Goal: Obtain resource: Obtain resource

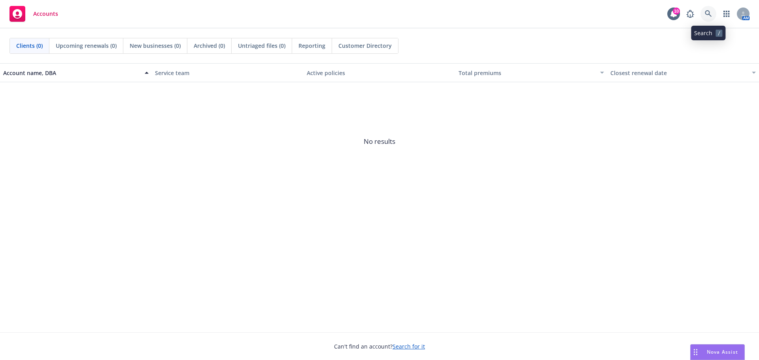
click at [710, 13] on icon at bounding box center [708, 13] width 7 height 7
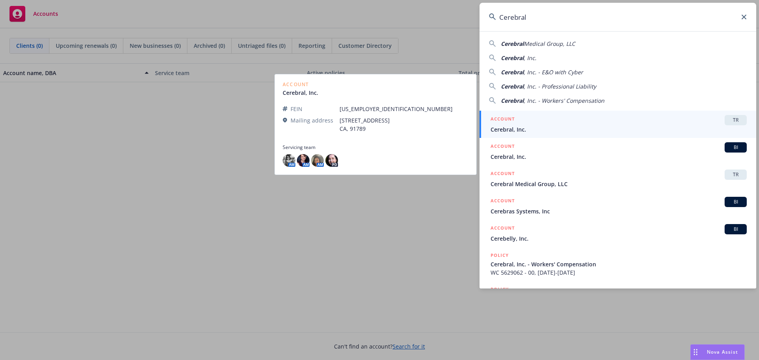
type input "Cerebral"
click at [583, 126] on span "Cerebral, Inc." at bounding box center [619, 129] width 256 height 8
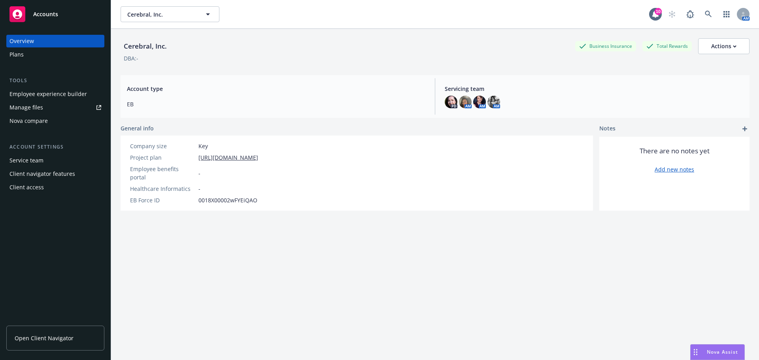
drag, startPoint x: 40, startPoint y: 340, endPoint x: 45, endPoint y: 339, distance: 5.7
click at [39, 340] on span "Open Client Navigator" at bounding box center [44, 338] width 59 height 8
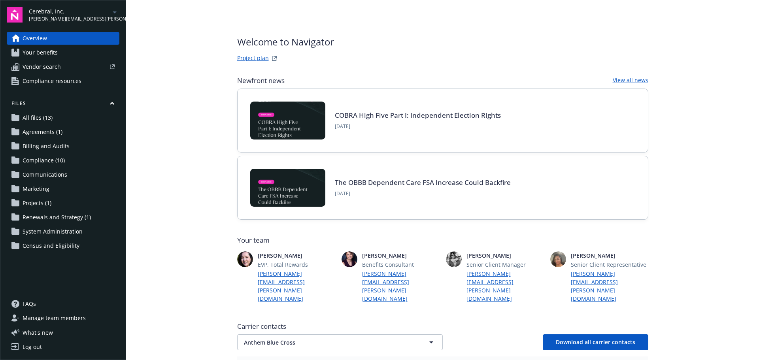
click at [190, 169] on main "Welcome to Navigator Project plan Newfront news View all news COBRA High Five P…" at bounding box center [442, 180] width 633 height 360
click at [45, 54] on span "Your benefits" at bounding box center [40, 52] width 35 height 13
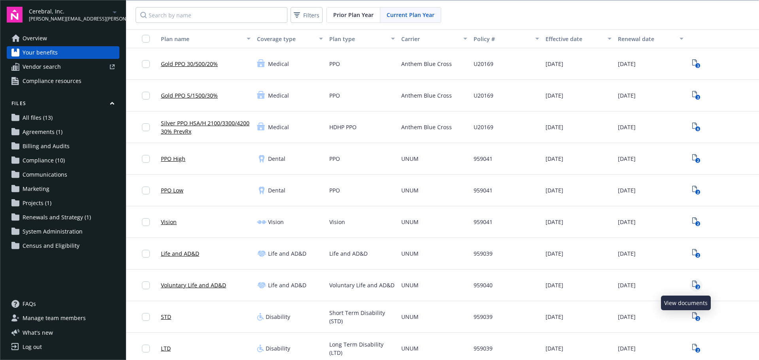
click at [690, 284] on link "2" at bounding box center [696, 285] width 13 height 13
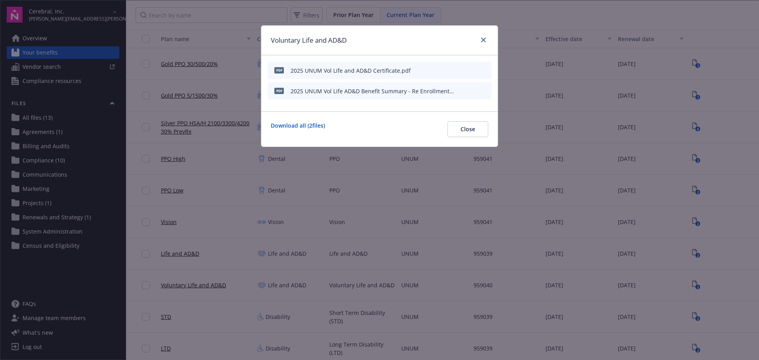
click at [486, 70] on icon "preview file" at bounding box center [483, 70] width 7 height 6
